Goal: Task Accomplishment & Management: Use online tool/utility

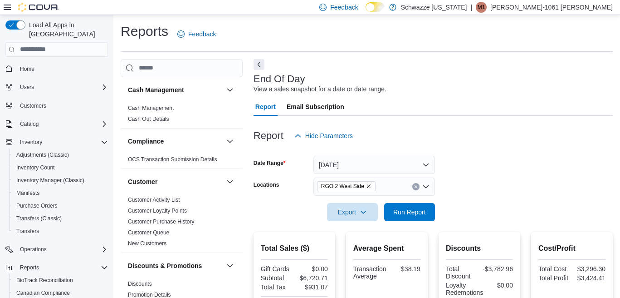
scroll to position [367, 0]
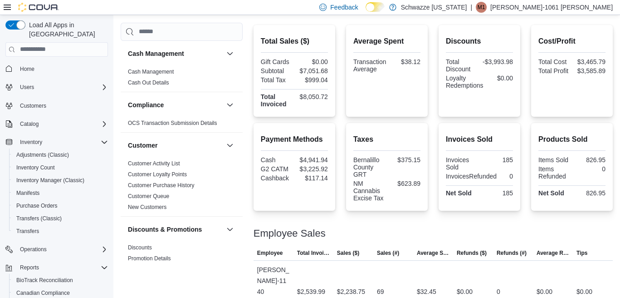
scroll to position [140, 0]
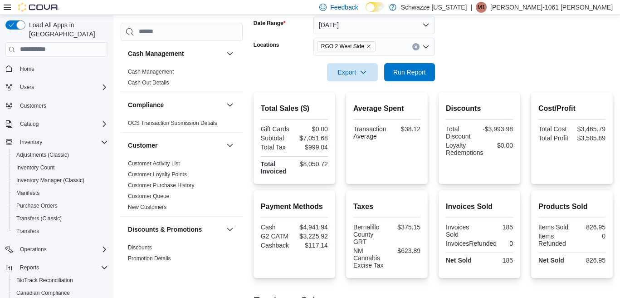
click at [367, 46] on icon "Remove RGO 2 West Side from selection in this group" at bounding box center [368, 46] width 5 height 5
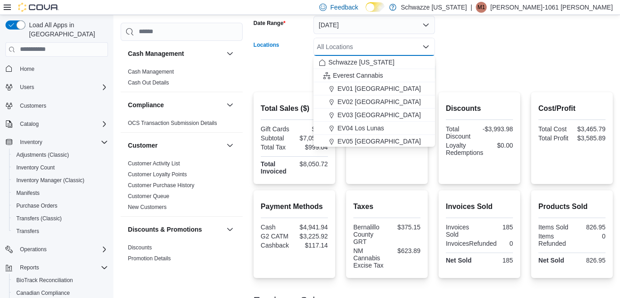
click at [367, 46] on div "All Locations" at bounding box center [374, 47] width 122 height 18
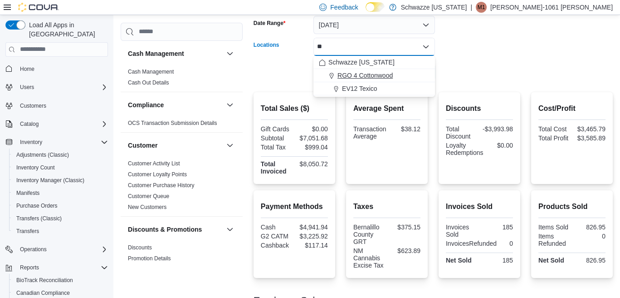
type input "**"
click at [368, 75] on span "RGO 4 Cottonwood" at bounding box center [365, 75] width 55 height 9
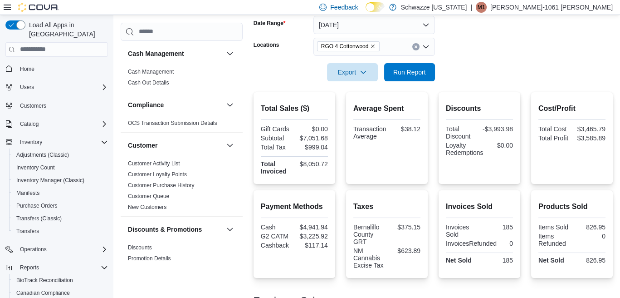
click at [479, 53] on form "Date Range Today Locations RGO 4 Cottonwood Export Run Report" at bounding box center [433, 43] width 359 height 76
click at [397, 75] on span "Run Report" at bounding box center [409, 71] width 33 height 9
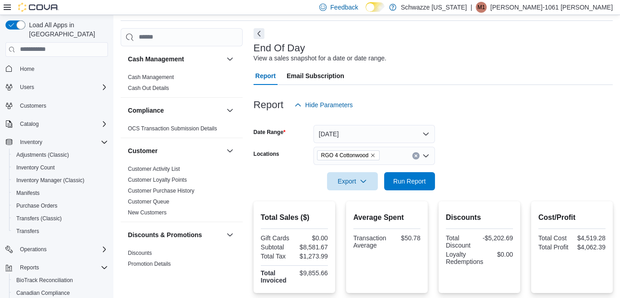
scroll to position [27, 0]
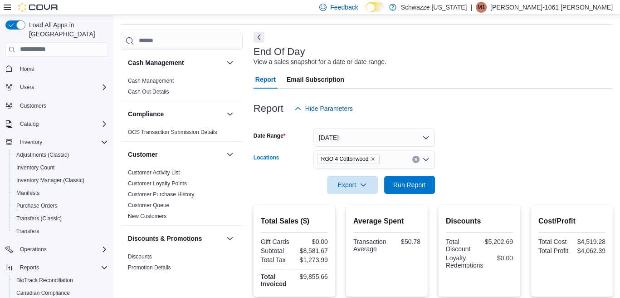
click at [375, 157] on icon "Remove RGO 4 Cottonwood from selection in this group" at bounding box center [372, 158] width 5 height 5
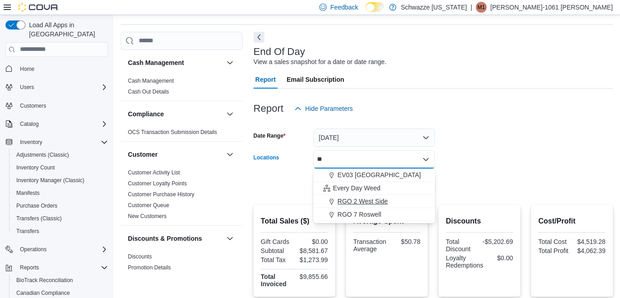
type input "**"
click at [373, 198] on span "RGO 2 West Side" at bounding box center [363, 200] width 50 height 9
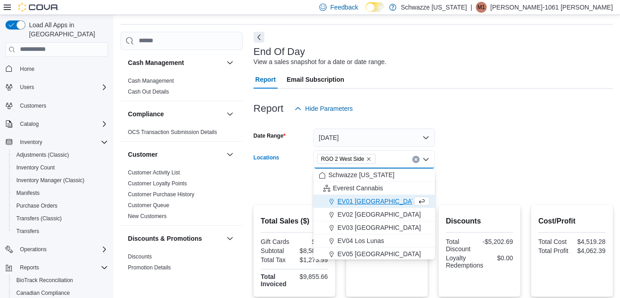
click at [460, 139] on form "Date Range Today Locations RGO 2 West Side Combo box. Selected. RGO 2 West Side…" at bounding box center [433, 156] width 359 height 76
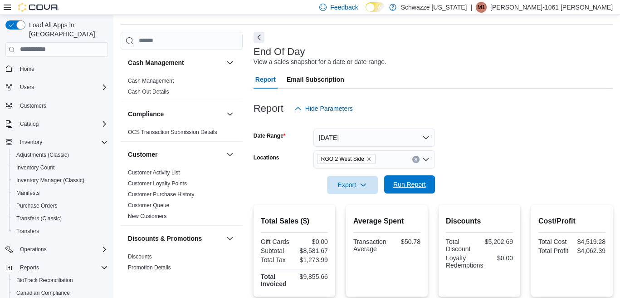
click at [396, 182] on span "Run Report" at bounding box center [409, 184] width 33 height 9
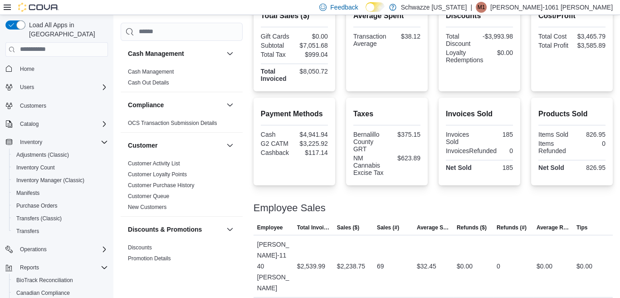
scroll to position [230, 0]
